Goal: Browse casually: Explore the website without a specific task or goal

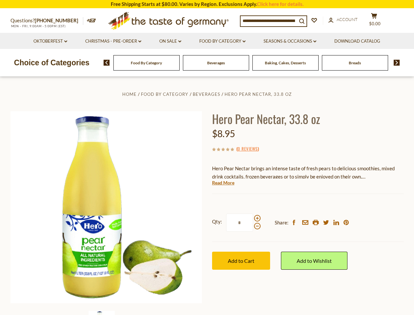
click at [207, 157] on div "Home Food By Category [GEOGRAPHIC_DATA] Hero Pear Nectar, 33.8 oz Hero Pear Nec…" at bounding box center [208, 216] width 404 height 252
click at [379, 21] on span "$0.00" at bounding box center [374, 23] width 11 height 5
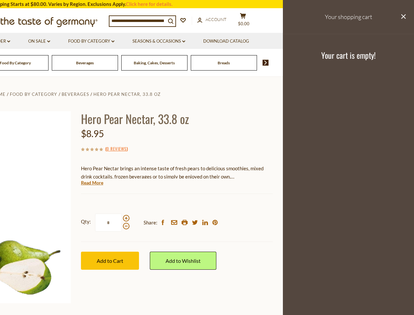
click at [171, 41] on link "Seasons & Occasions dropdown_arrow" at bounding box center [159, 41] width 53 height 7
click at [223, 41] on link "Download Catalog" at bounding box center [226, 41] width 46 height 7
click at [291, 41] on footer "Your cart is empty!" at bounding box center [348, 55] width 131 height 42
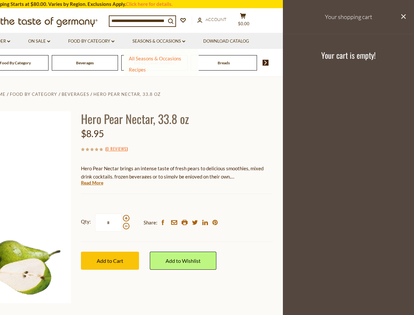
click at [49, 63] on div "Breads" at bounding box center [15, 62] width 66 height 15
click at [49, 63] on div "Beverages" at bounding box center [15, 62] width 66 height 15
click at [395, 63] on footer "Your cart is empty!" at bounding box center [348, 55] width 131 height 42
